Goal: Transaction & Acquisition: Book appointment/travel/reservation

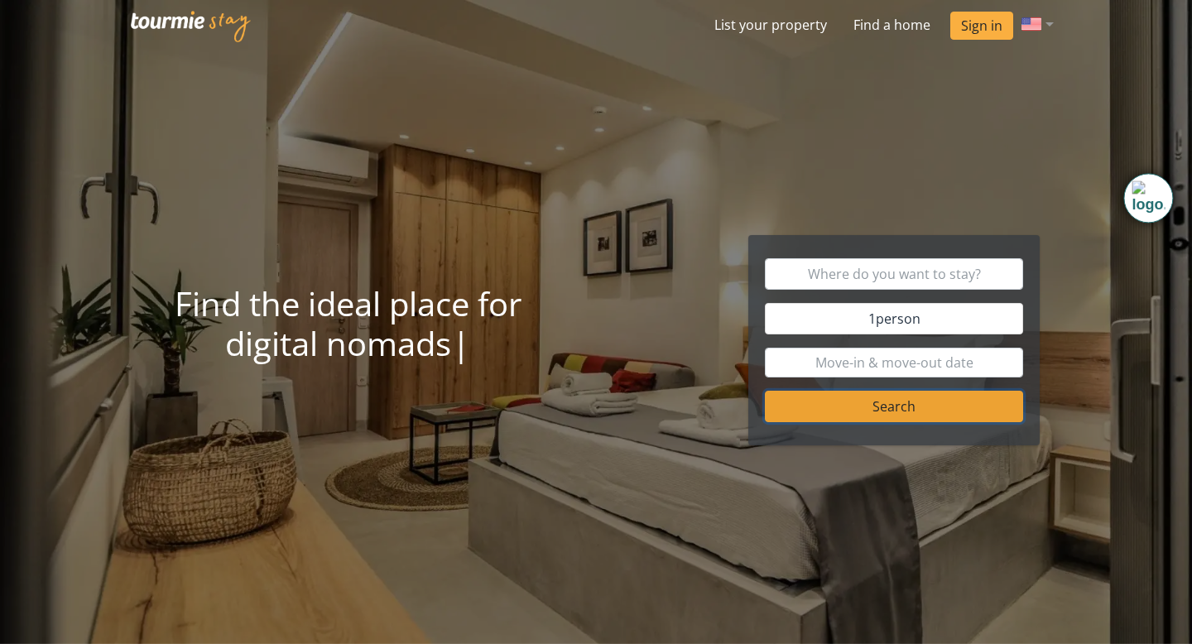
click at [850, 412] on button "Search" at bounding box center [894, 406] width 259 height 31
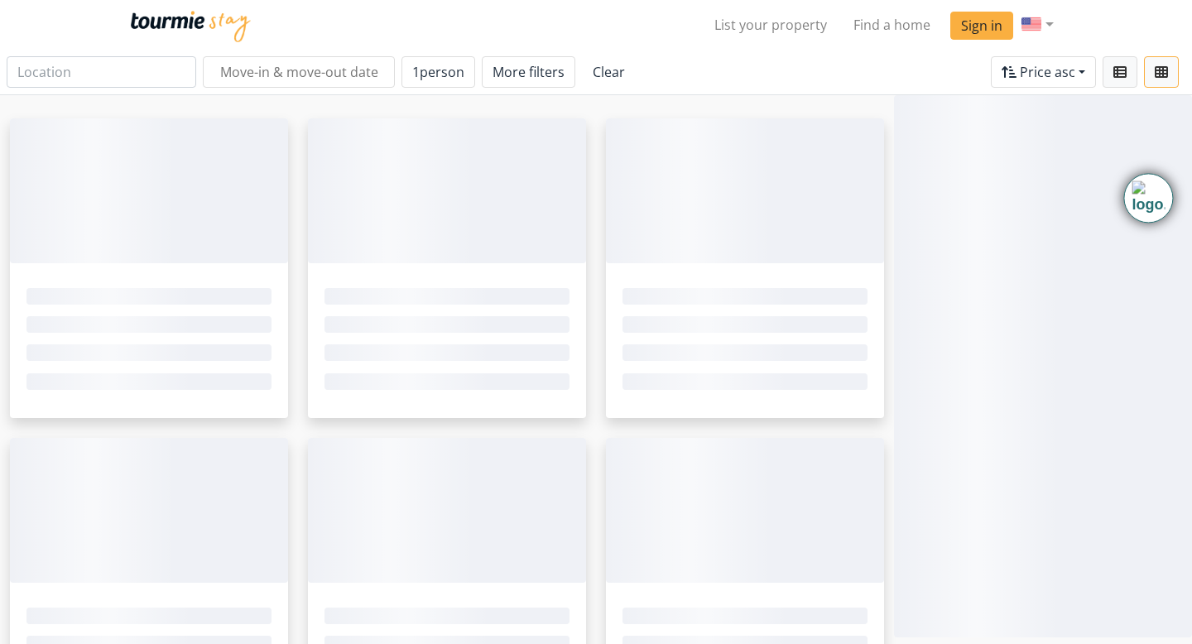
click at [868, 273] on ngx-skeleton-loader at bounding box center [745, 266] width 278 height 18
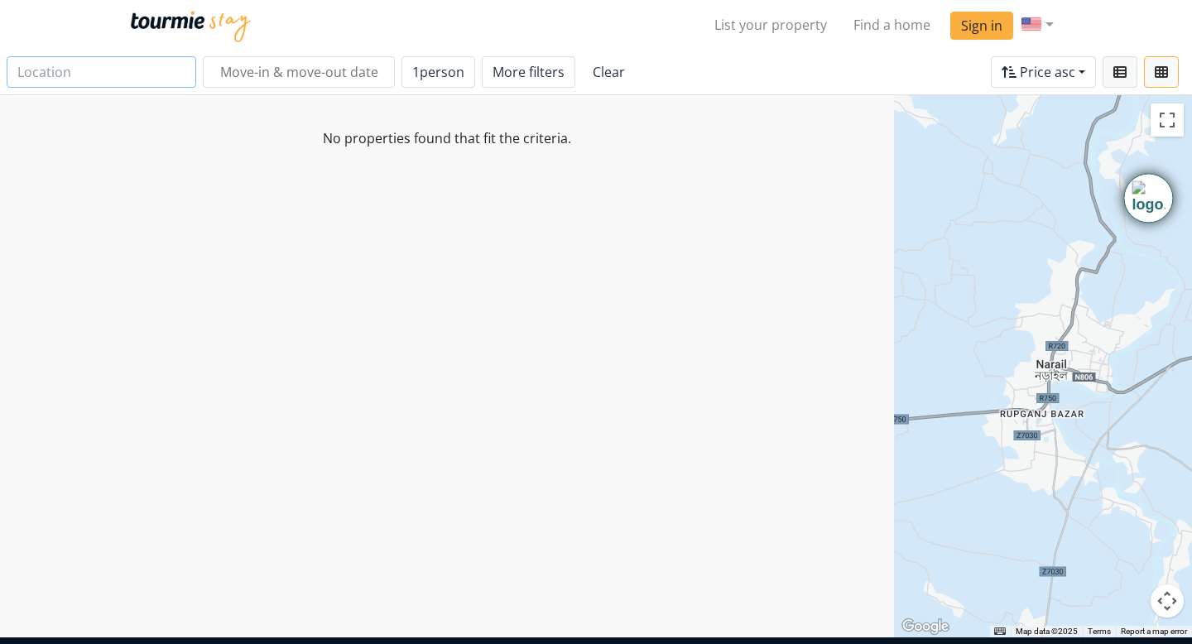
click at [98, 66] on input "text" at bounding box center [102, 71] width 190 height 31
type input "Larnaca"
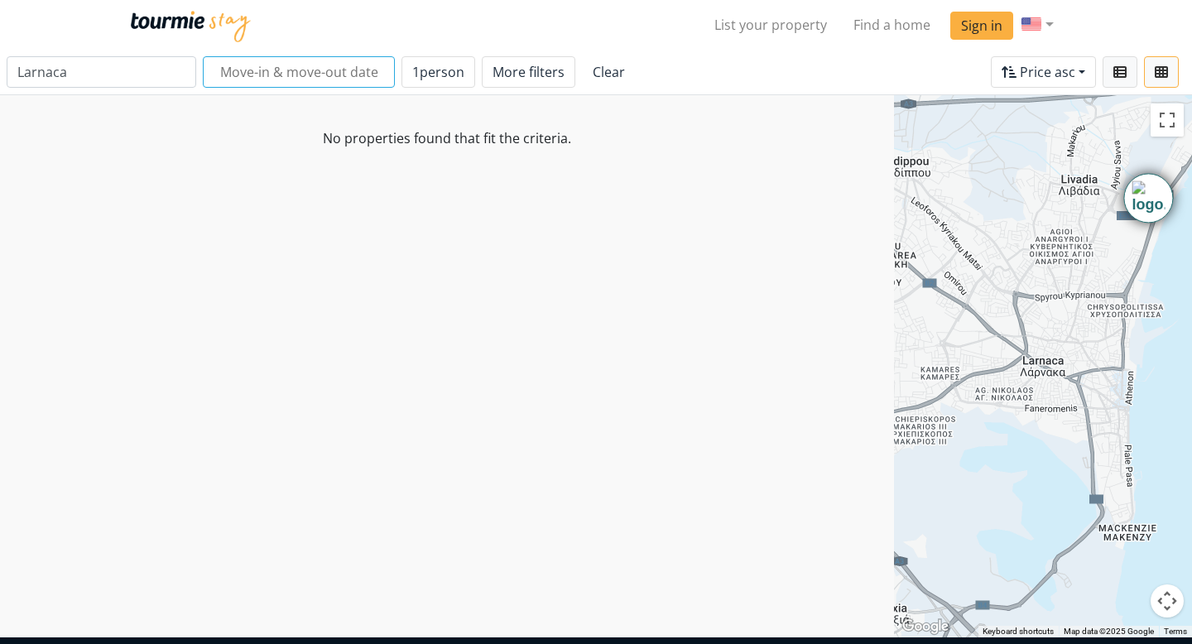
click at [232, 72] on input "text" at bounding box center [299, 71] width 192 height 31
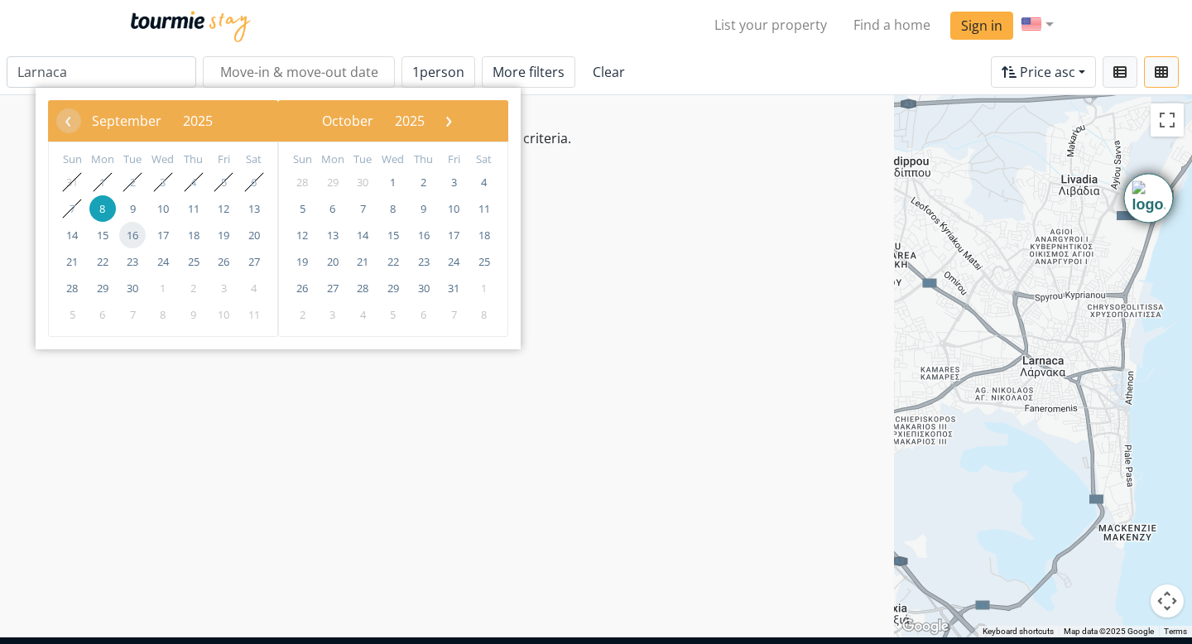
click at [132, 238] on span "16" at bounding box center [132, 235] width 26 height 26
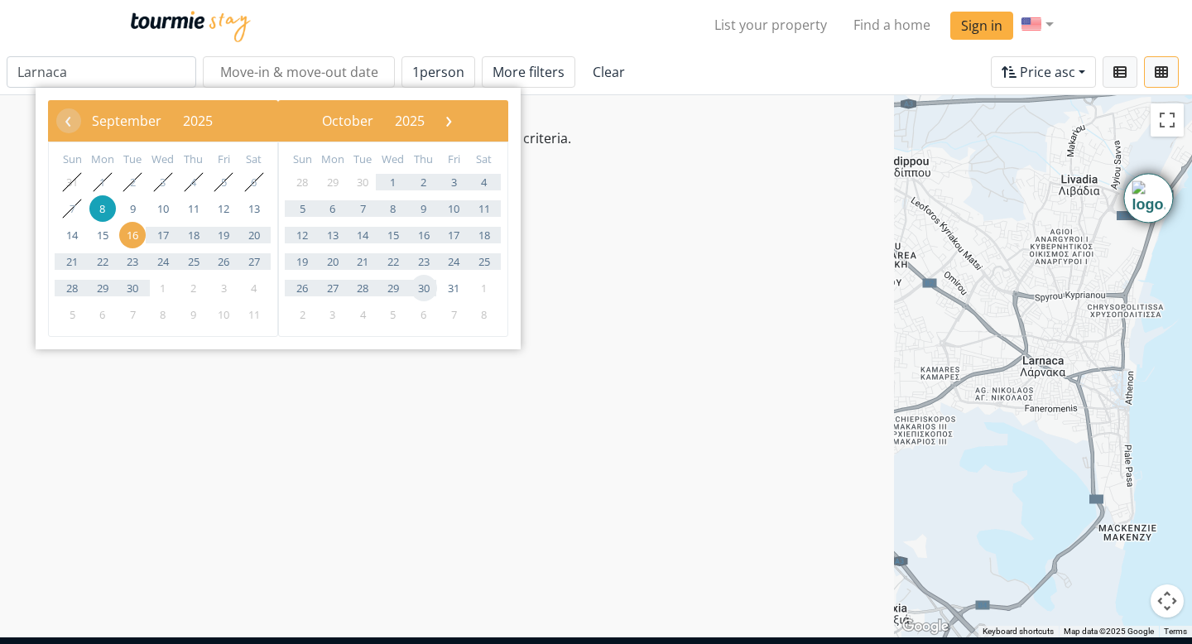
click at [428, 289] on span "30" at bounding box center [423, 288] width 26 height 26
type input "16 Sep 2025 - 30 Oct 2025"
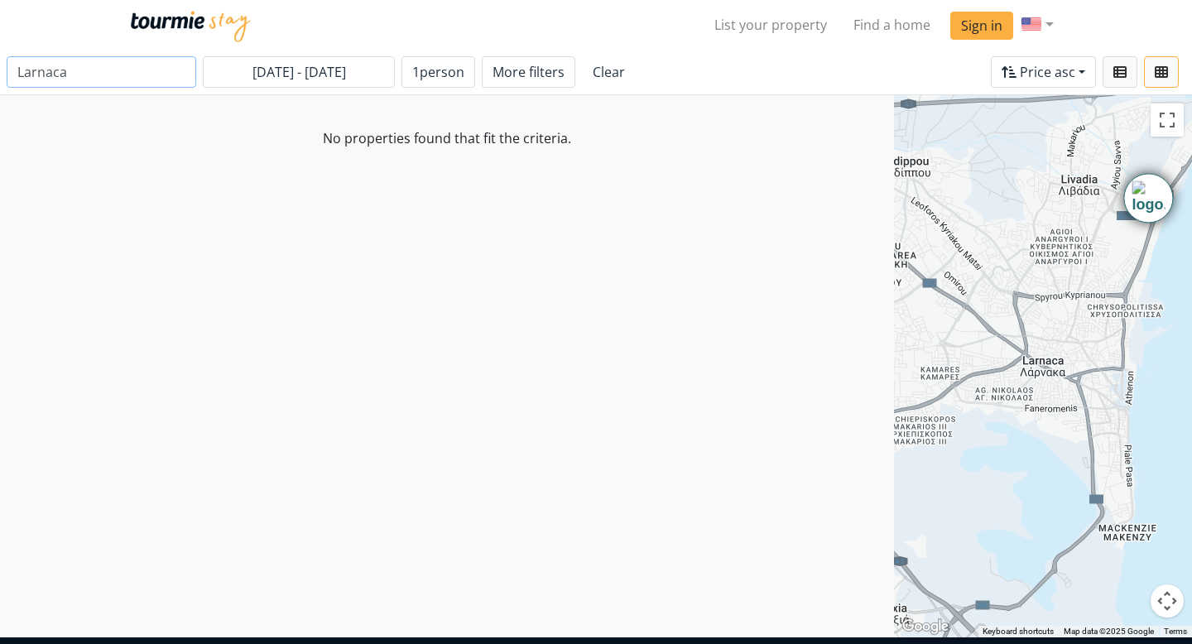
click at [98, 68] on input "Larnaca" at bounding box center [102, 71] width 190 height 31
type input "L"
click at [592, 75] on link "Clear" at bounding box center [609, 71] width 54 height 31
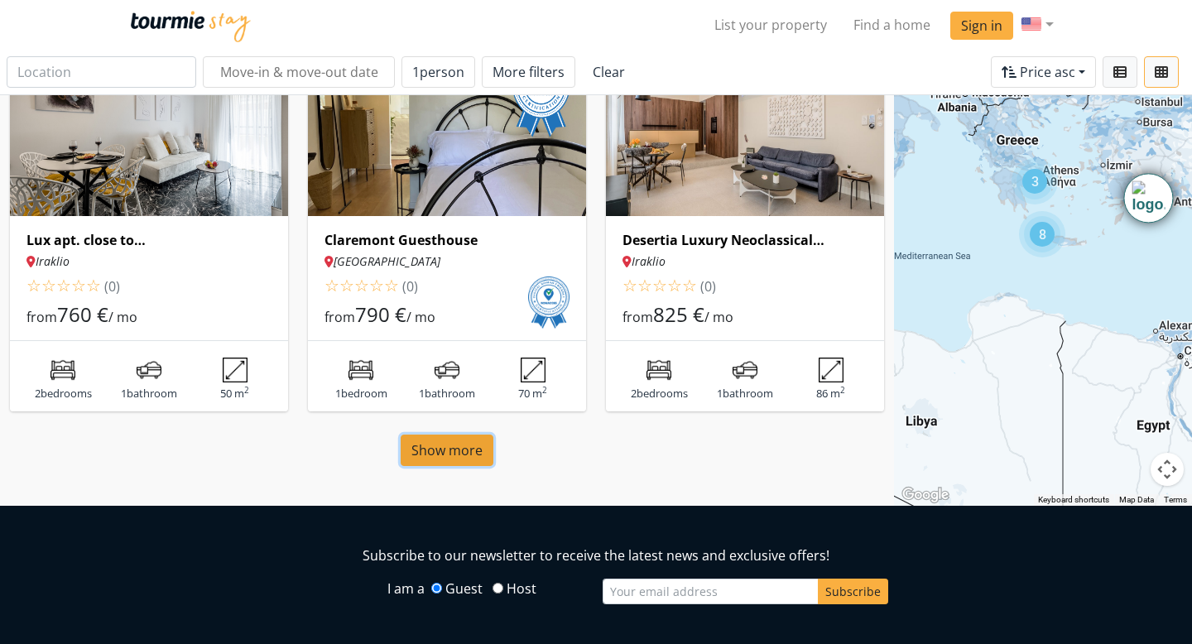
click at [444, 449] on span "Show more" at bounding box center [446, 450] width 71 height 18
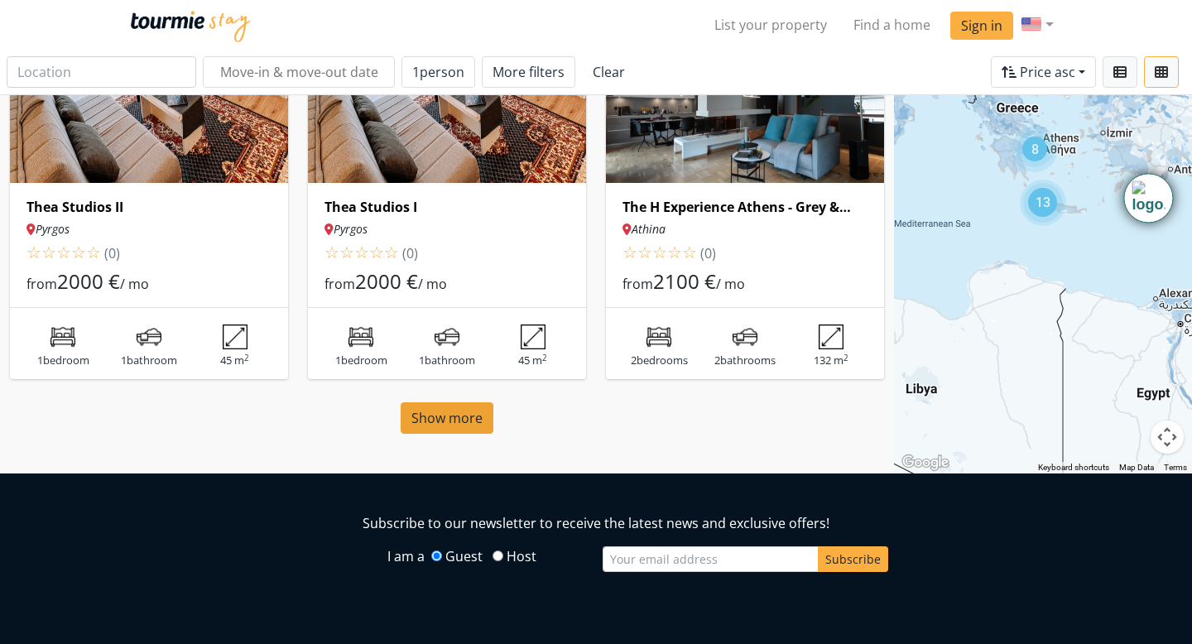
scroll to position [2888, 0]
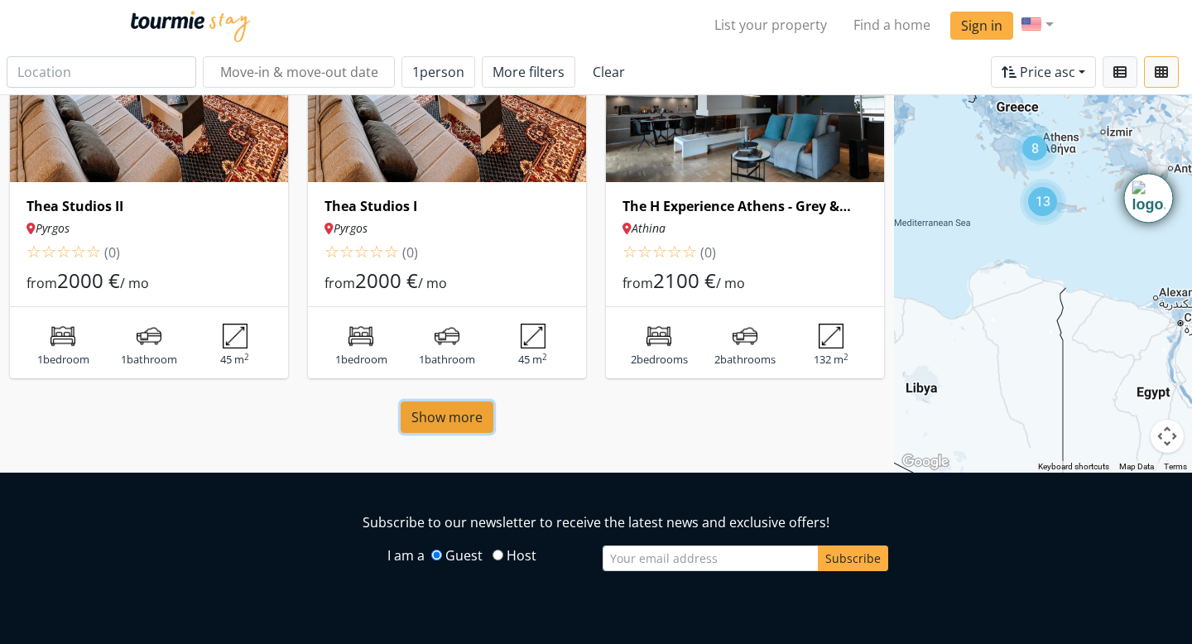
click at [463, 426] on span "Show more" at bounding box center [446, 417] width 71 height 18
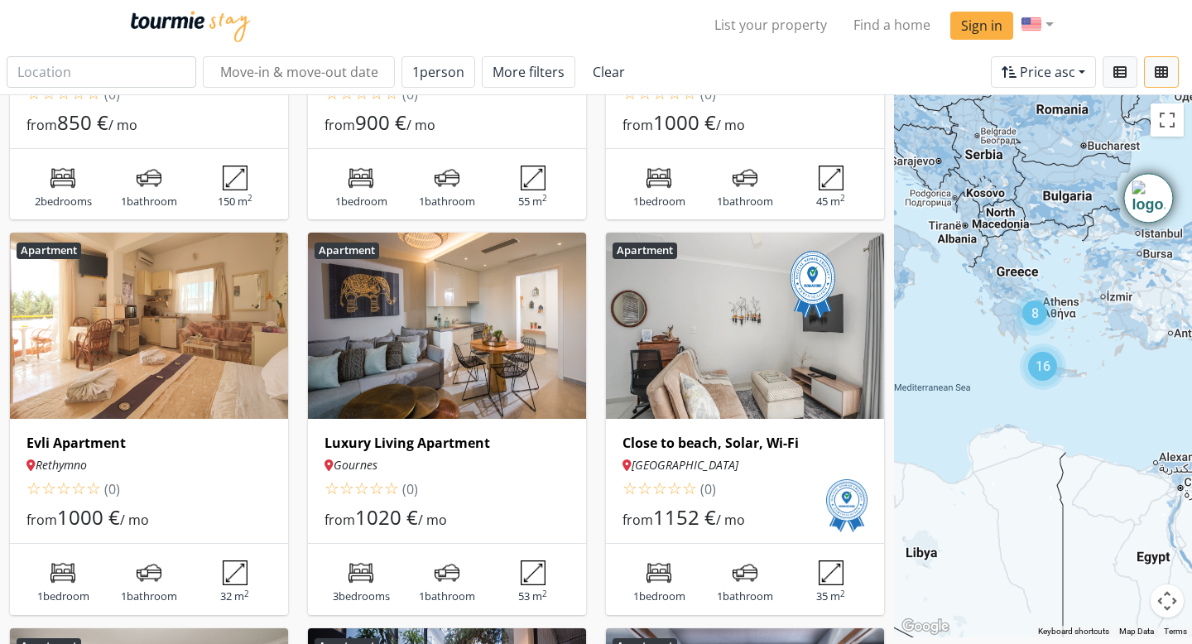
scroll to position [1850, 0]
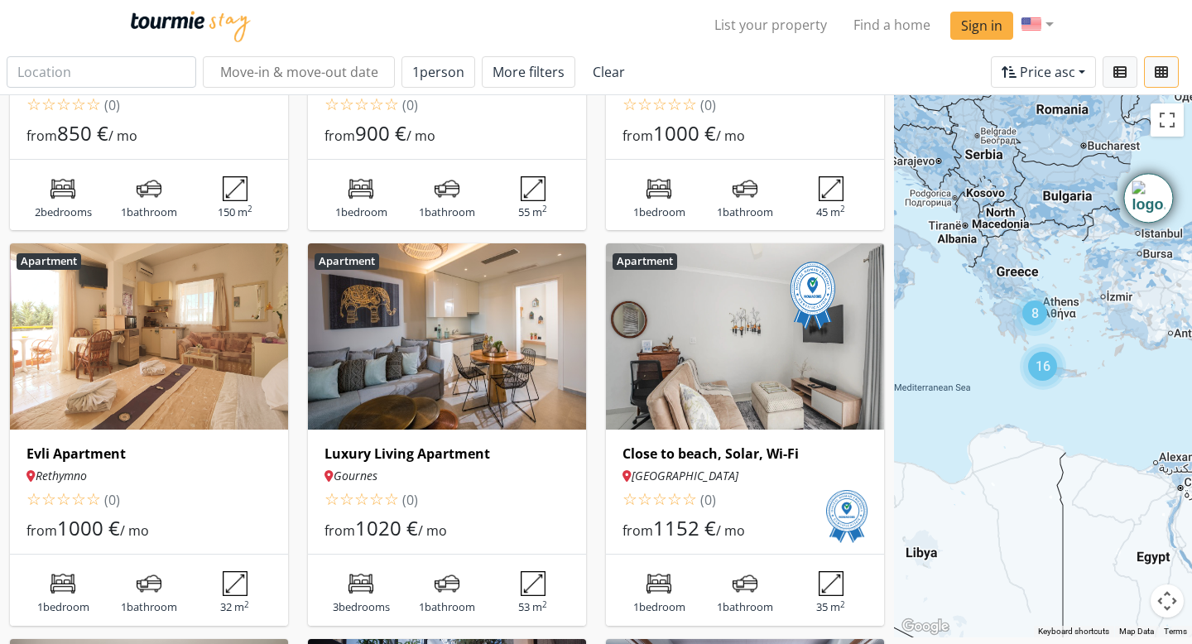
click at [419, 340] on img at bounding box center [447, 336] width 278 height 186
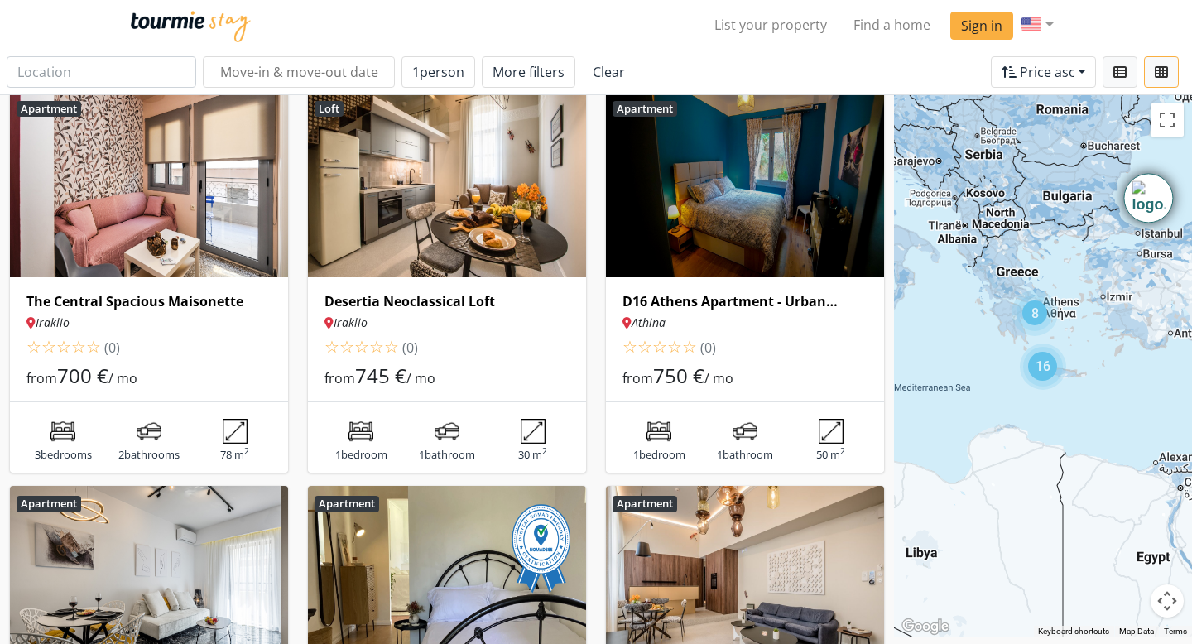
scroll to position [0, 0]
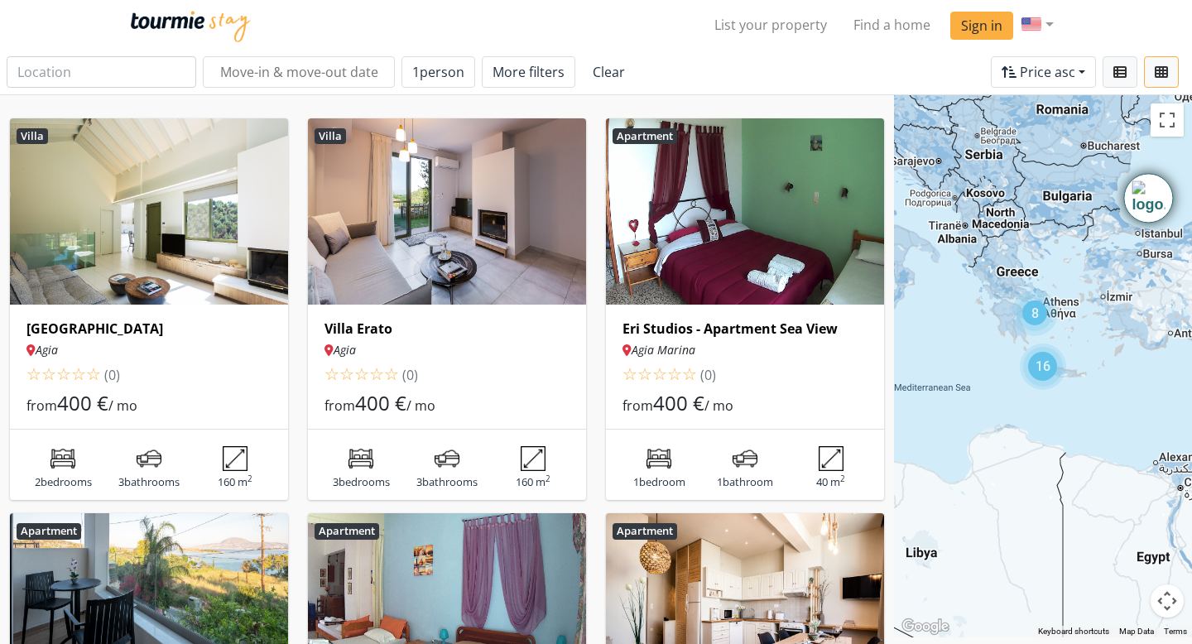
click at [155, 213] on img at bounding box center [149, 211] width 278 height 186
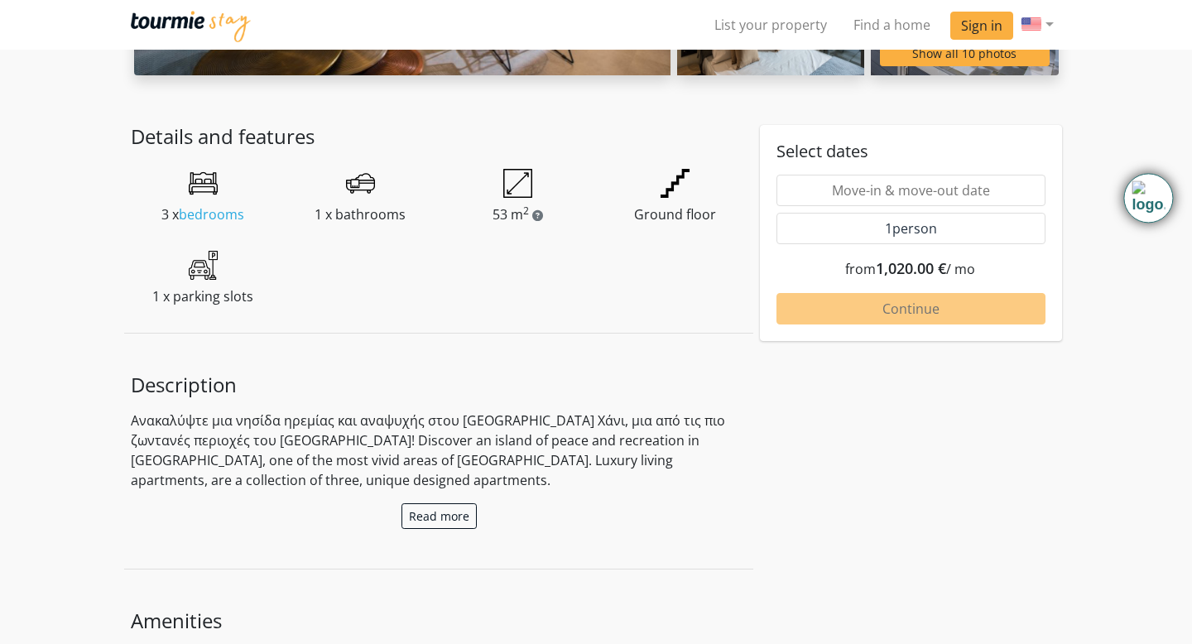
scroll to position [414, 0]
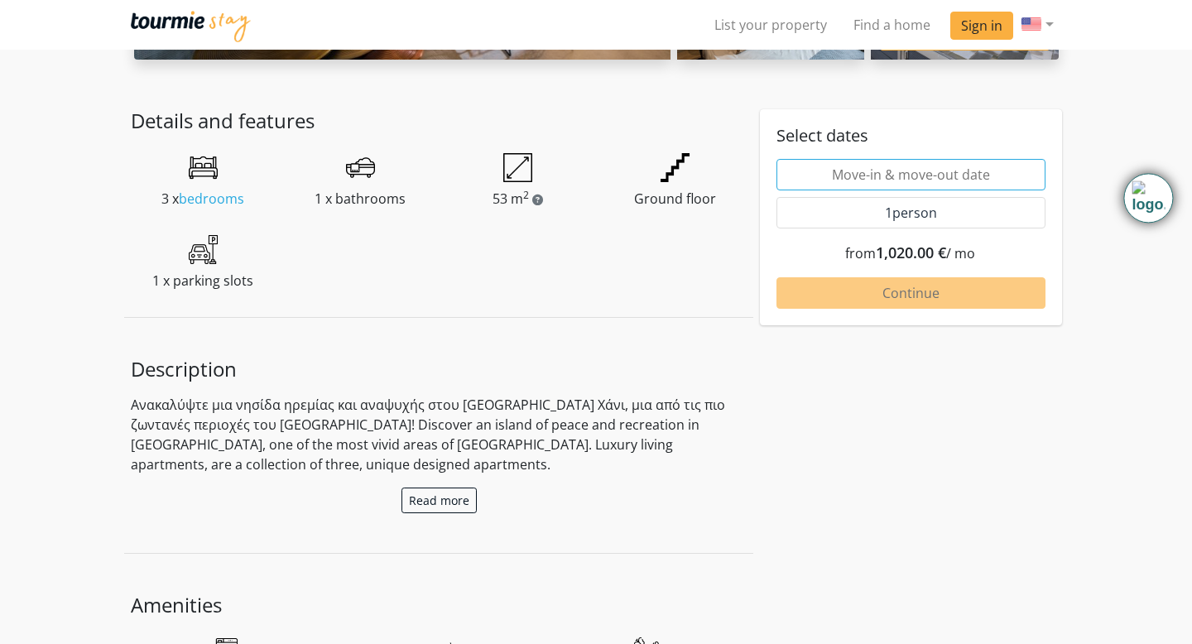
click at [901, 169] on input "text" at bounding box center [910, 174] width 269 height 31
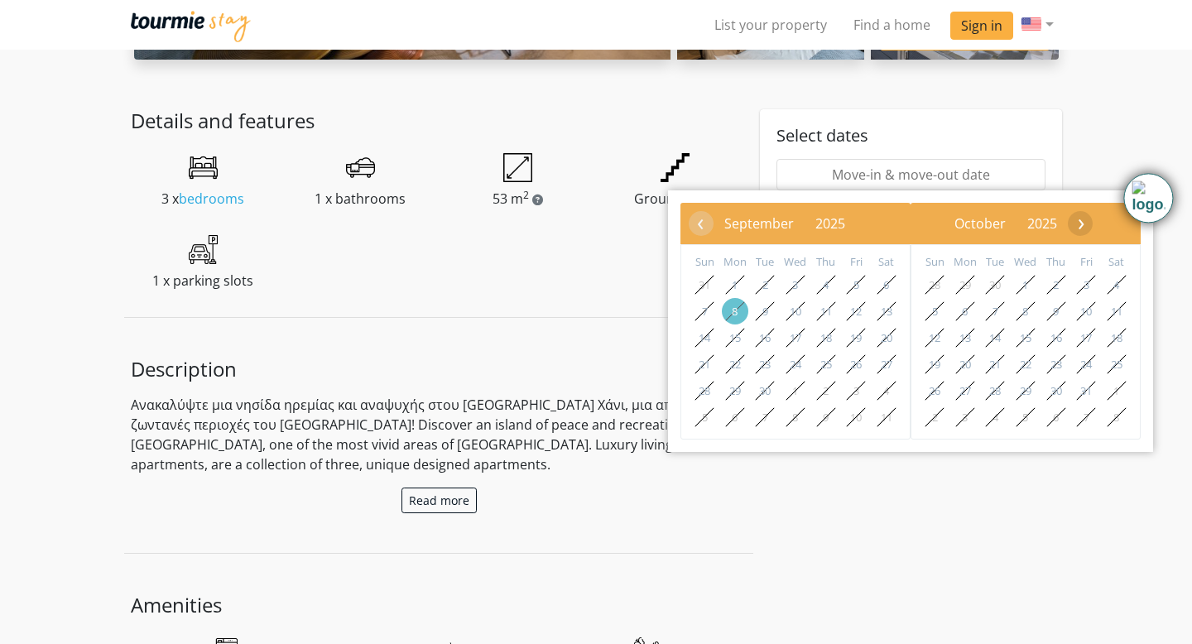
click at [1093, 228] on span "›" at bounding box center [1080, 222] width 25 height 25
click at [1108, 228] on span "›" at bounding box center [1095, 222] width 25 height 25
click at [538, 291] on div "3 x bedrooms 1 x bathrooms 53 m 2 Ground floor 1 x parking slots" at bounding box center [438, 228] width 629 height 151
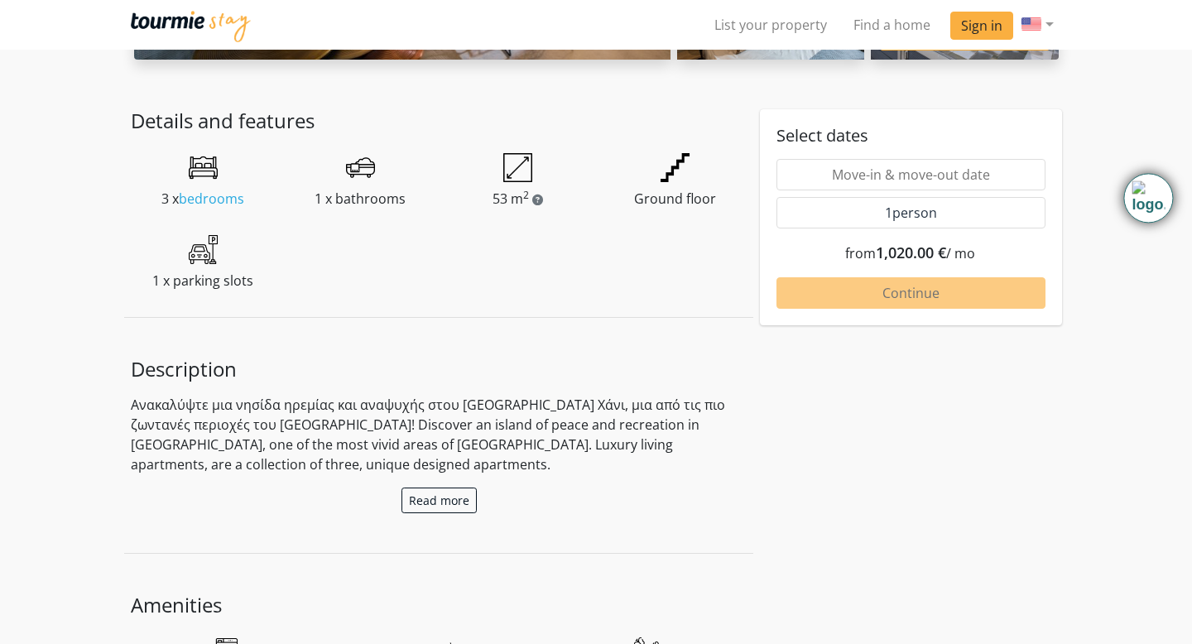
scroll to position [0, 0]
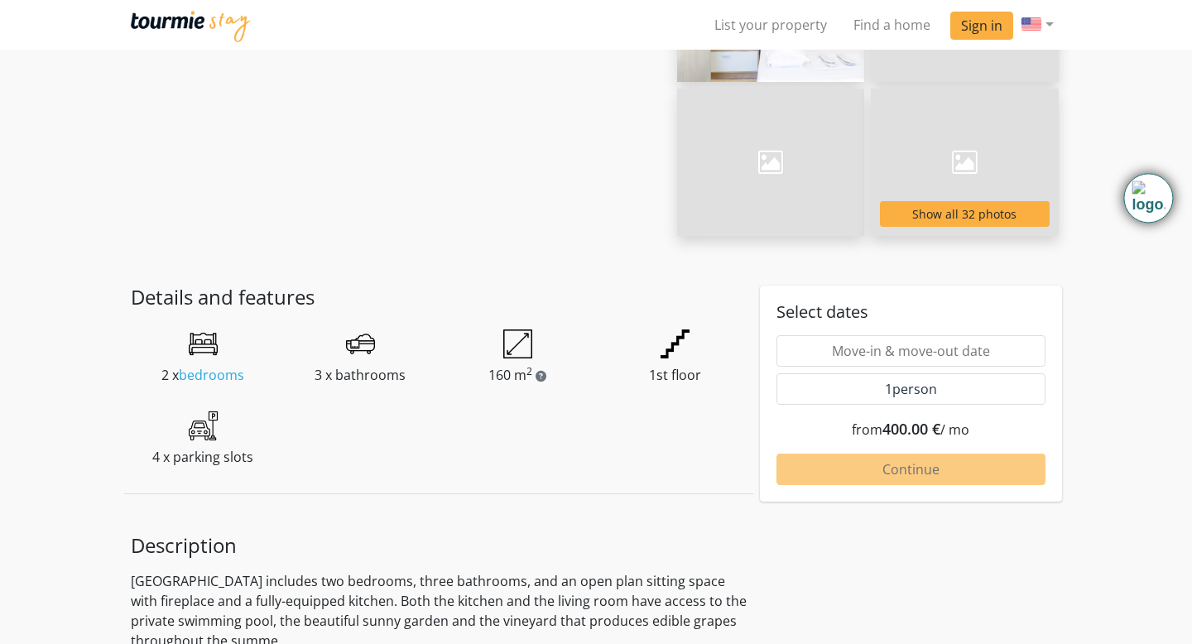
scroll to position [252, 0]
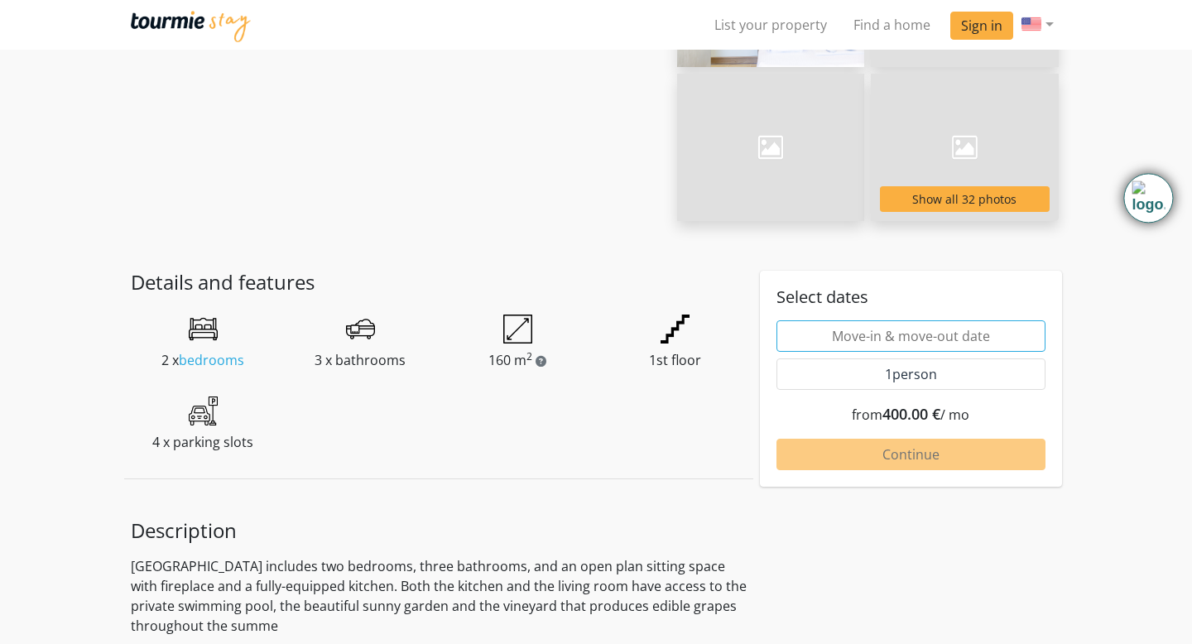
click at [889, 334] on input "text" at bounding box center [910, 335] width 269 height 31
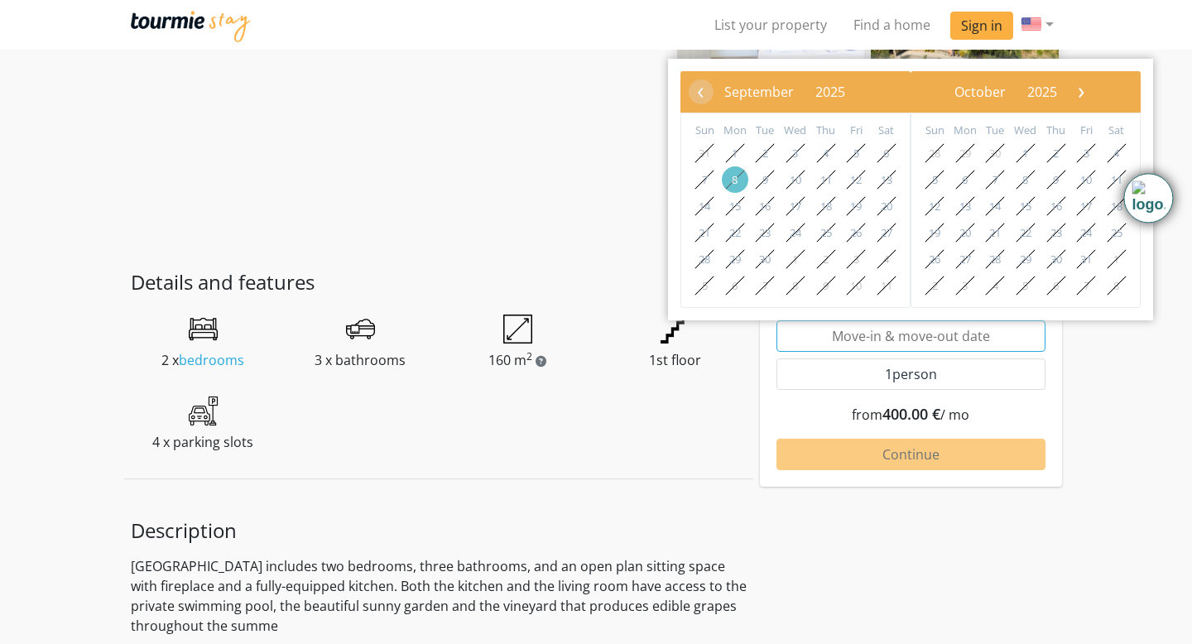
click at [889, 334] on input "text" at bounding box center [910, 335] width 269 height 31
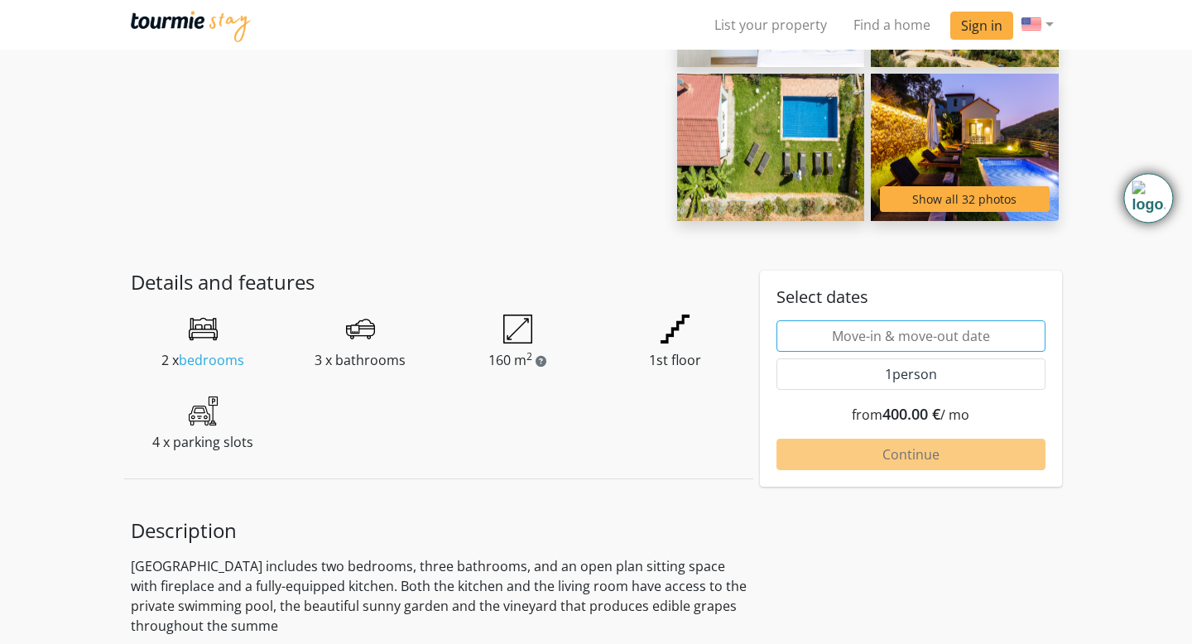
scroll to position [0, 0]
